Goal: Task Accomplishment & Management: Use online tool/utility

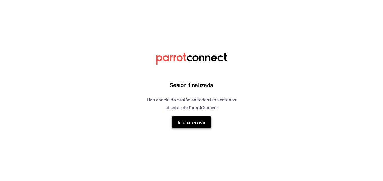
click at [196, 120] on button "Iniciar sesión" at bounding box center [192, 123] width 40 height 12
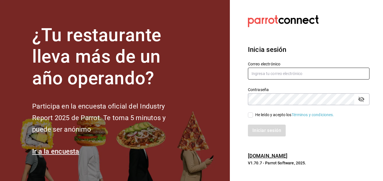
type input "jonathan.ochoa@grupocosteno.com"
click at [253, 114] on input "He leído y acepto los Términos y condiciones." at bounding box center [250, 115] width 5 height 5
checkbox input "true"
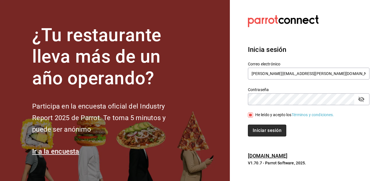
click at [263, 135] on button "Iniciar sesión" at bounding box center [267, 131] width 38 height 12
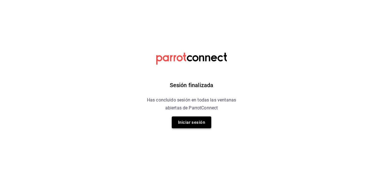
click at [181, 117] on button "Iniciar sesión" at bounding box center [192, 123] width 40 height 12
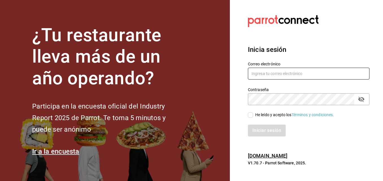
type input "jonathan.ochoa@grupocosteno.com"
click at [241, 143] on section "Datos incorrectos. Verifica que tu Correo o Contraseña estén bien escritos. Ini…" at bounding box center [306, 90] width 153 height 181
click at [253, 115] on input "He leído y acepto los Términos y condiciones." at bounding box center [250, 115] width 5 height 5
checkbox input "true"
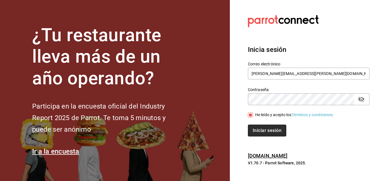
click at [255, 130] on button "Iniciar sesión" at bounding box center [267, 131] width 38 height 12
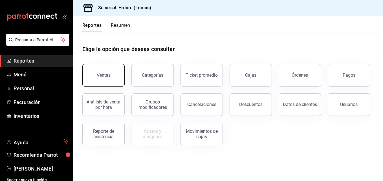
click at [105, 82] on button "Ventas" at bounding box center [103, 75] width 42 height 23
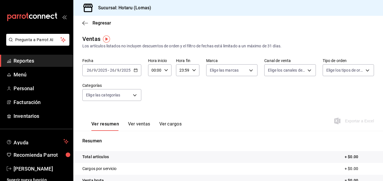
click at [108, 69] on span "-" at bounding box center [108, 70] width 1 height 5
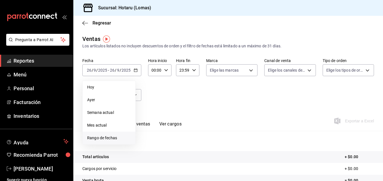
click at [100, 140] on span "Rango de fechas" at bounding box center [109, 138] width 44 height 6
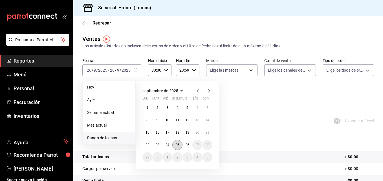
click at [177, 148] on button "25" at bounding box center [177, 145] width 10 height 10
click at [176, 146] on abbr "25" at bounding box center [178, 145] width 4 height 4
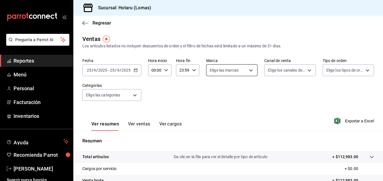
click at [245, 67] on body "Pregunta a Parrot AI Reportes Menú Personal Facturación Inventarios Ayuda Recom…" at bounding box center [191, 90] width 383 height 181
click at [213, 90] on input "checkbox" at bounding box center [211, 92] width 5 height 5
checkbox input "true"
type input "3e56ebbd-5443-43e7-93f2-907a73195741"
checkbox input "true"
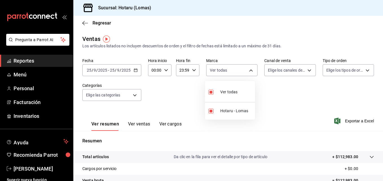
click at [308, 71] on div at bounding box center [191, 90] width 383 height 181
click at [308, 71] on body "Pregunta a Parrot AI Reportes Menú Personal Facturación Inventarios Ayuda Recom…" at bounding box center [191, 90] width 383 height 181
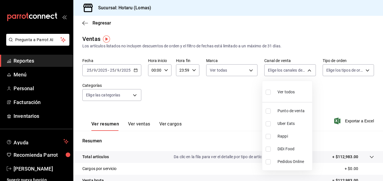
click at [270, 90] on input "checkbox" at bounding box center [268, 92] width 5 height 5
checkbox input "true"
type input "PARROT,UBER_EATS,RAPPI,DIDI_FOOD,ONLINE"
checkbox input "true"
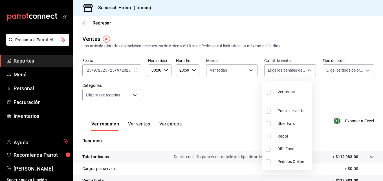
checkbox input "true"
click at [364, 71] on div at bounding box center [191, 90] width 383 height 181
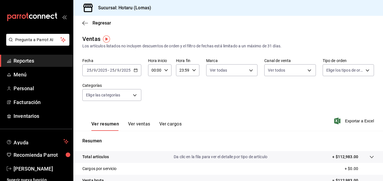
click at [364, 71] on body "Pregunta a Parrot AI Reportes Menú Personal Facturación Inventarios Ayuda Recom…" at bounding box center [191, 90] width 383 height 181
click at [324, 92] on input "checkbox" at bounding box center [325, 92] width 5 height 5
checkbox input "true"
type input "899a4b0f-9bfe-4524-9241-6382deeeae59,b42e7cc8-ee80-43b1-a1e6-a021e86c4ad7,EXTER…"
checkbox input "true"
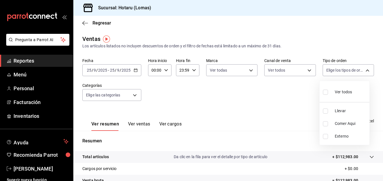
checkbox input "true"
click at [136, 95] on div at bounding box center [191, 90] width 383 height 181
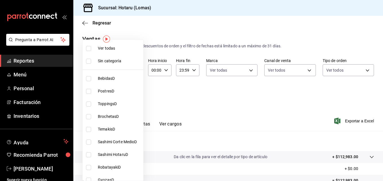
click at [136, 95] on body "Pregunta a Parrot AI Reportes Menú Personal Facturación Inventarios Ayuda Recom…" at bounding box center [191, 90] width 383 height 181
click at [89, 49] on input "checkbox" at bounding box center [88, 48] width 5 height 5
checkbox input "true"
type input "d2c2563c-d5c5-46b9-9f01-f1e2aab5430a,638577fb-faa8-46b9-8ec2-f5273865829f,f7abd…"
checkbox input "true"
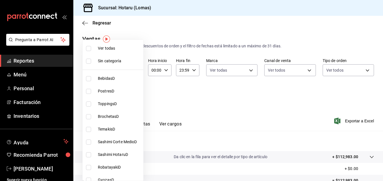
checkbox input "true"
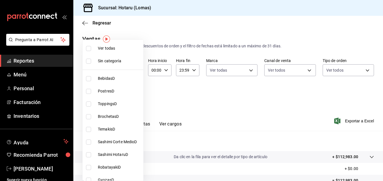
checkbox input "true"
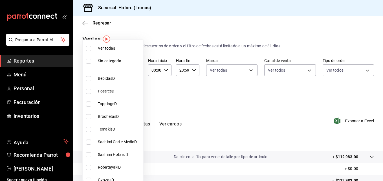
checkbox input "true"
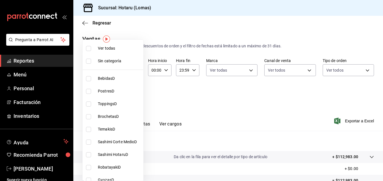
checkbox input "true"
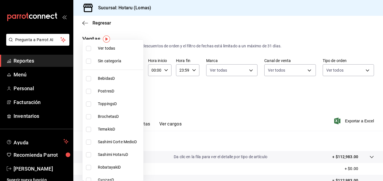
checkbox input "true"
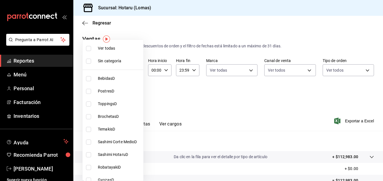
checkbox input "true"
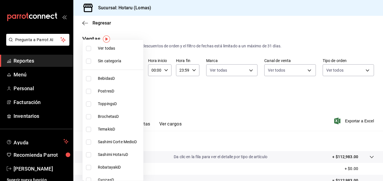
checkbox input "true"
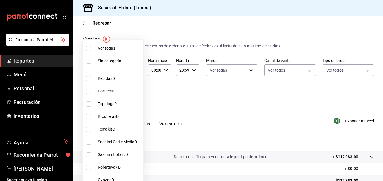
checkbox input "true"
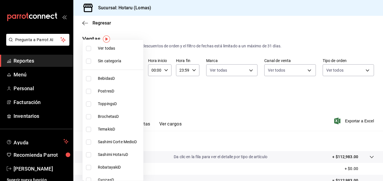
checkbox input "true"
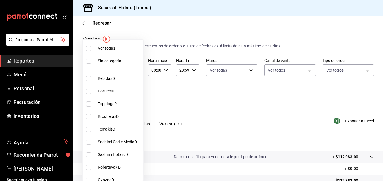
checkbox input "true"
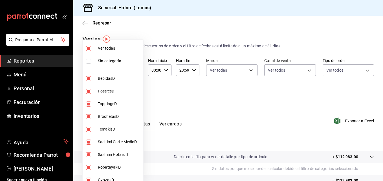
click at [337, 123] on div at bounding box center [191, 90] width 383 height 181
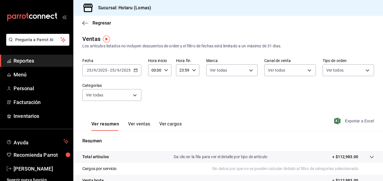
click at [338, 121] on span "Exportar a Excel" at bounding box center [355, 121] width 39 height 7
